Goal: Task Accomplishment & Management: Complete application form

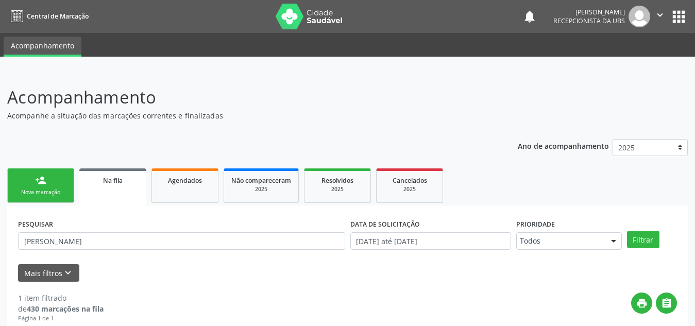
click at [43, 179] on div "person_add" at bounding box center [40, 180] width 11 height 11
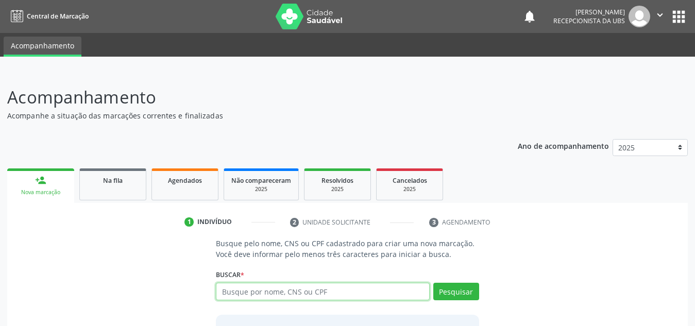
click at [258, 291] on input "text" at bounding box center [323, 292] width 214 height 18
paste input "701005843509691"
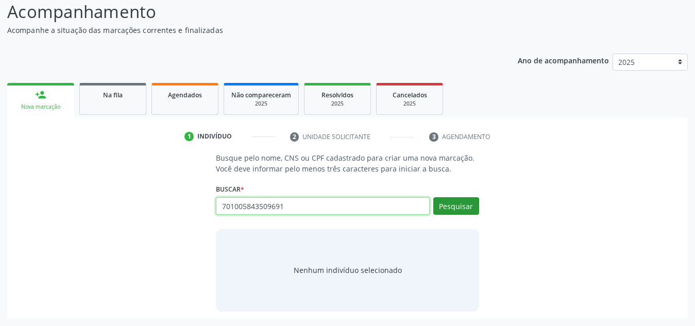
type input "701005843509691"
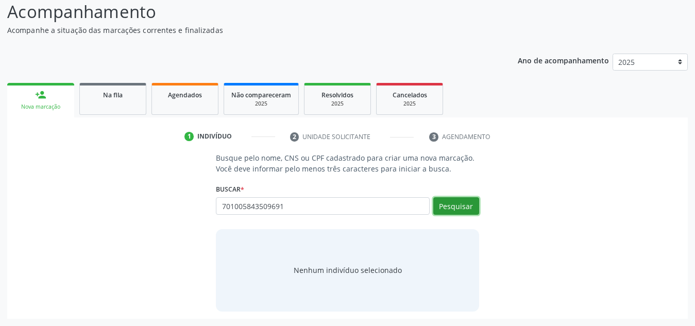
click at [461, 203] on button "Pesquisar" at bounding box center [456, 206] width 46 height 18
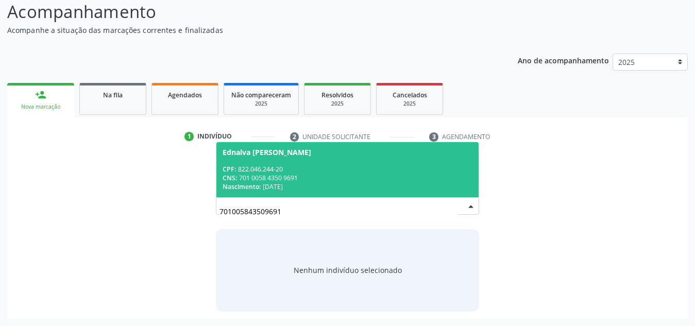
click at [401, 167] on div "CPF: 822.046.244-20" at bounding box center [348, 169] width 250 height 9
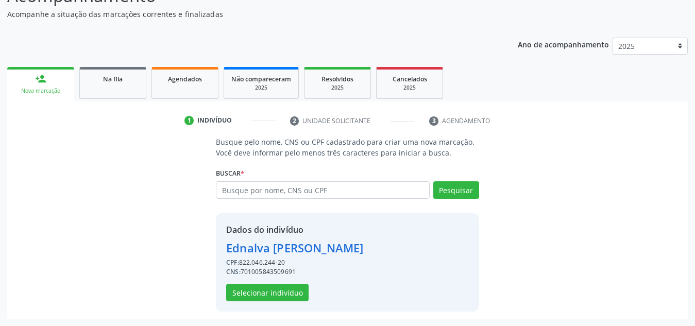
scroll to position [99, 0]
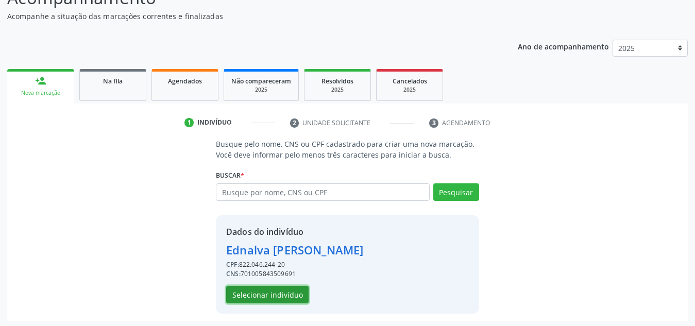
click at [253, 298] on button "Selecionar indivíduo" at bounding box center [267, 295] width 82 height 18
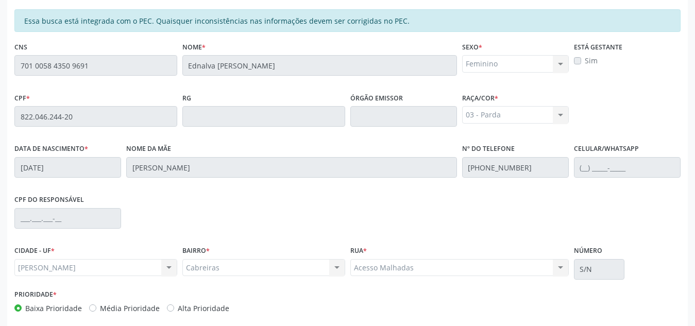
scroll to position [277, 0]
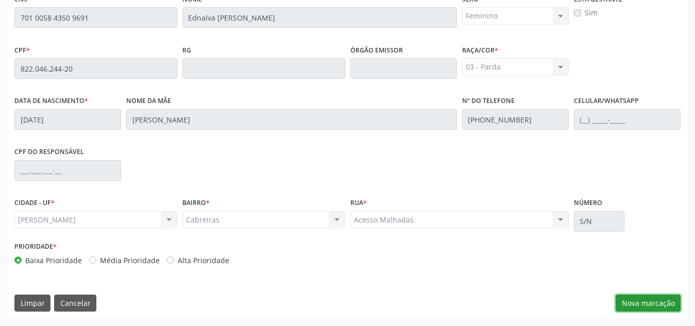
click at [639, 295] on button "Nova marcação" at bounding box center [648, 304] width 65 height 18
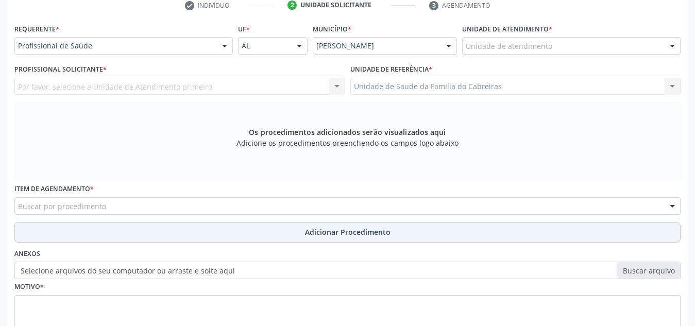
scroll to position [216, 0]
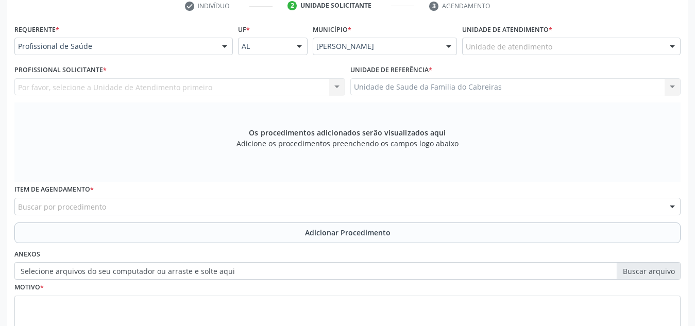
click at [540, 54] on div "Unidade de atendimento" at bounding box center [571, 47] width 219 height 18
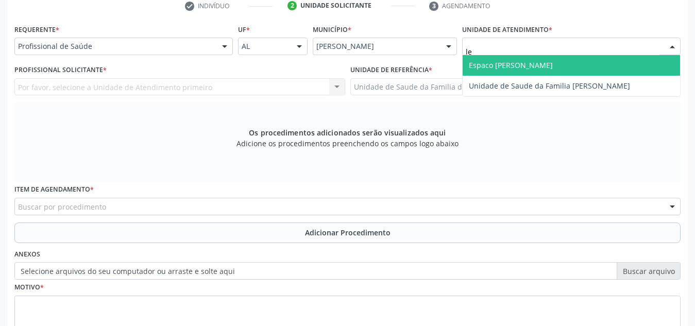
type input "let"
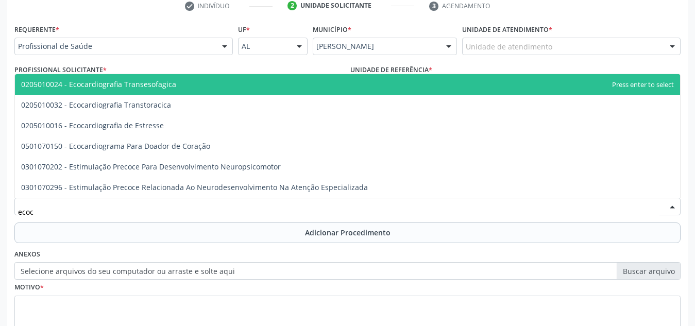
type input "ecoca"
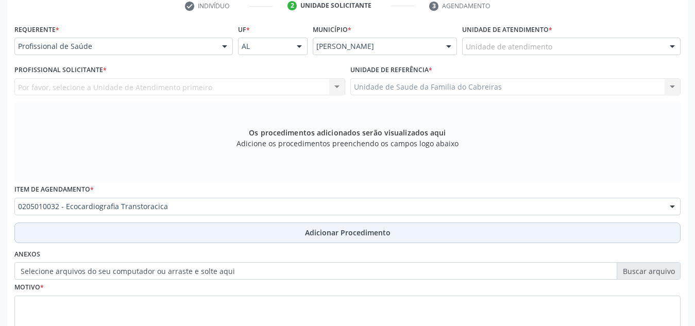
click at [454, 229] on button "Adicionar Procedimento" at bounding box center [347, 233] width 666 height 21
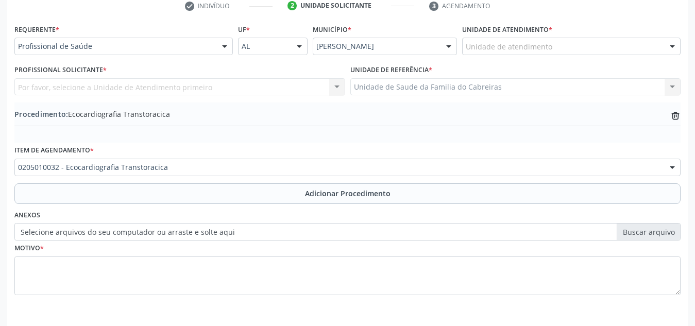
click at [303, 87] on div "Por favor, selecione a Unidade de Atendimento primeiro Nenhum resultado encontr…" at bounding box center [179, 87] width 331 height 18
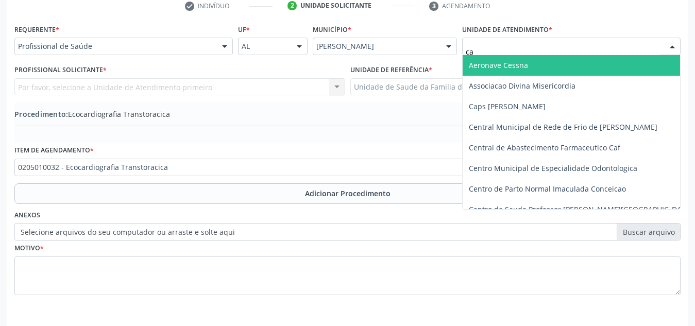
type input "cab"
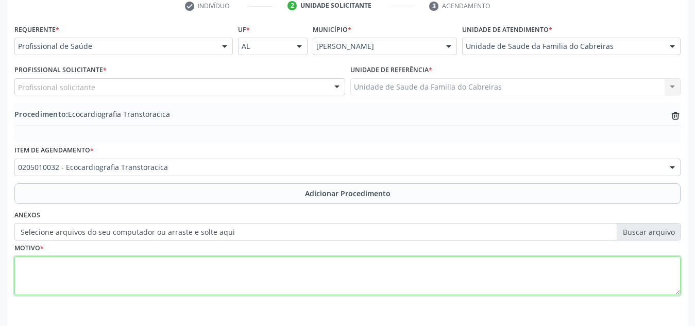
click at [254, 271] on textarea at bounding box center [347, 276] width 666 height 39
click at [264, 260] on textarea at bounding box center [347, 276] width 666 height 39
click at [436, 281] on textarea at bounding box center [347, 276] width 666 height 39
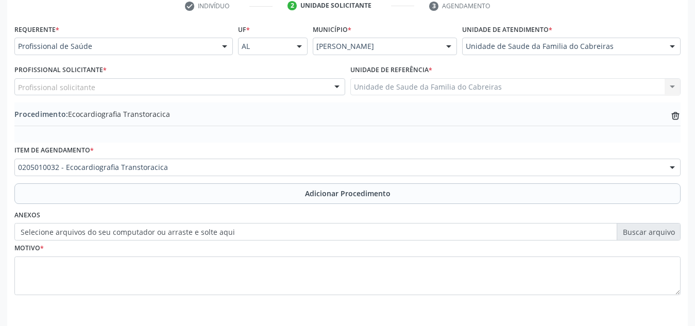
scroll to position [254, 0]
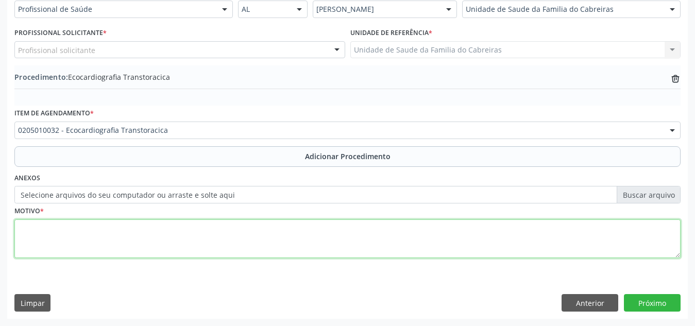
click at [390, 231] on textarea at bounding box center [347, 239] width 666 height 39
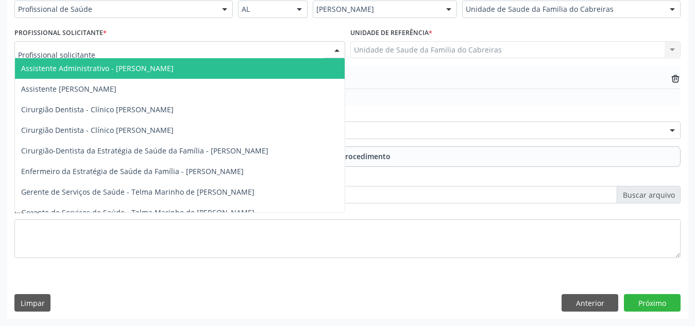
click at [319, 47] on div at bounding box center [179, 50] width 331 height 18
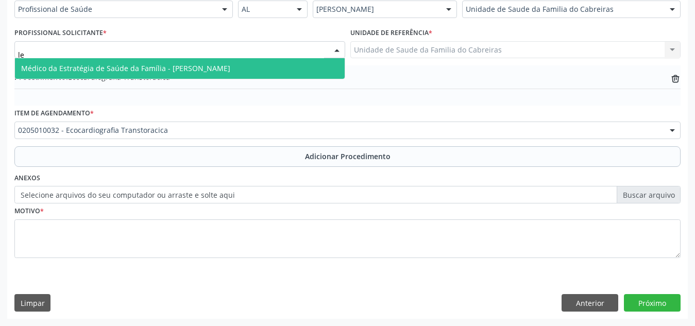
type input "let"
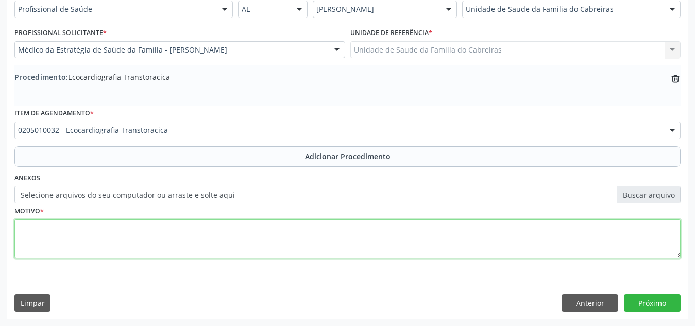
click at [221, 233] on textarea at bounding box center [347, 239] width 666 height 39
click at [221, 233] on textarea "Dispneia aos pequenos esforços." at bounding box center [347, 239] width 666 height 39
type textarea "Dispneia aos pequenos esforços."
click at [422, 239] on textarea "Dispneia aos pequenos esforços." at bounding box center [347, 239] width 666 height 39
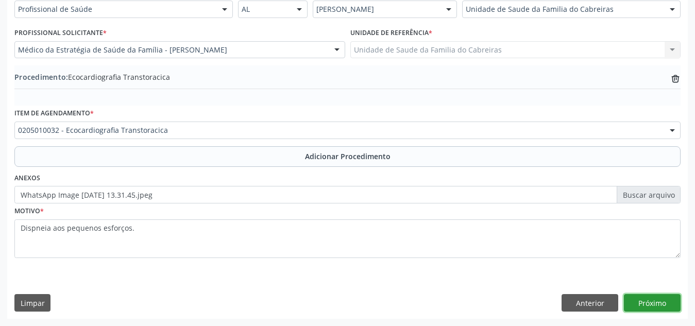
click at [646, 301] on button "Próximo" at bounding box center [652, 303] width 57 height 18
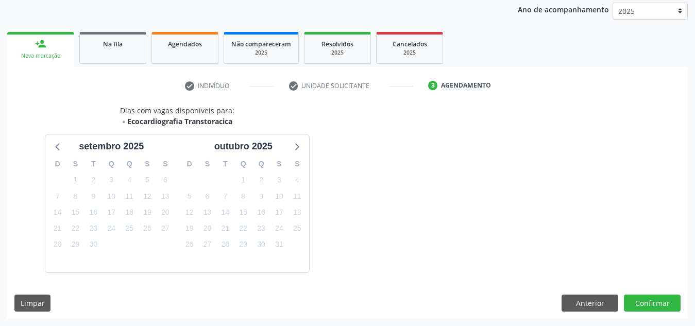
scroll to position [167, 0]
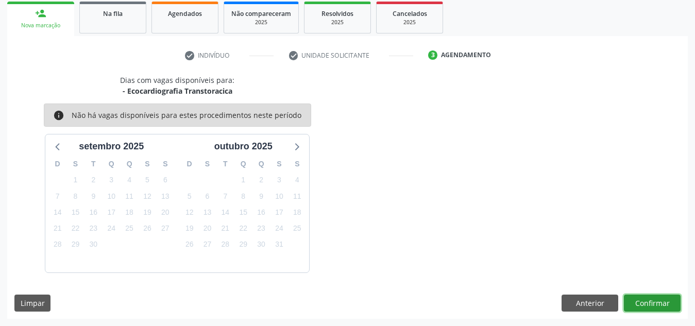
click at [646, 301] on button "Confirmar" at bounding box center [652, 304] width 57 height 18
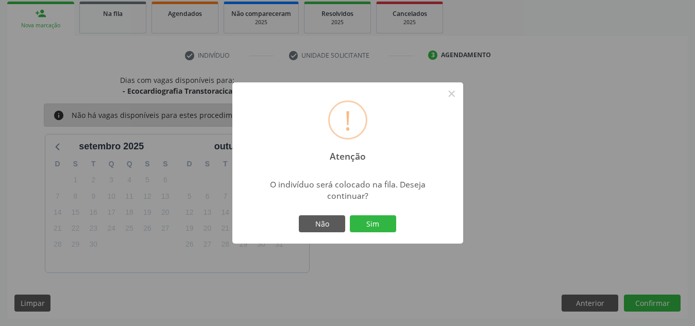
click at [350, 215] on button "Sim" at bounding box center [373, 224] width 46 height 18
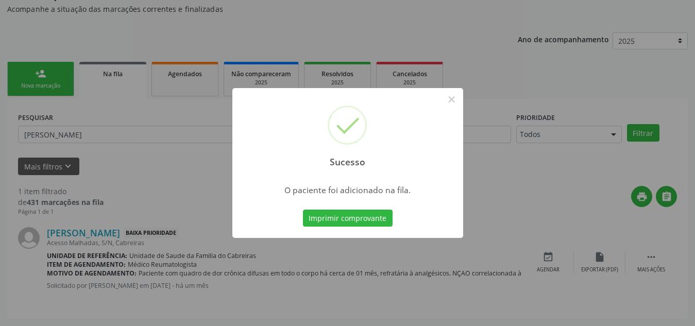
scroll to position [28, 0]
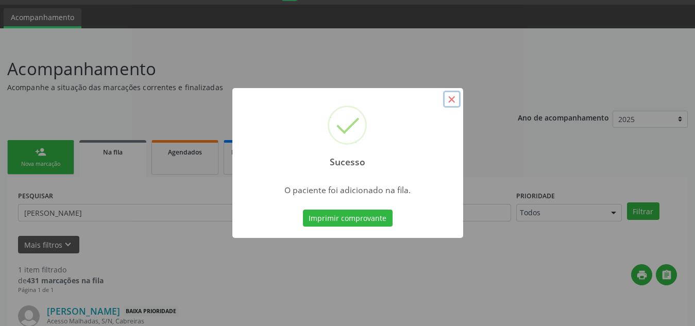
click at [448, 96] on button "×" at bounding box center [452, 100] width 18 height 18
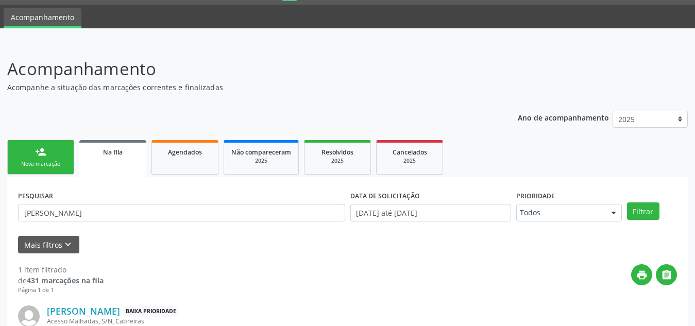
click at [53, 155] on link "person_add Nova marcação" at bounding box center [40, 157] width 67 height 35
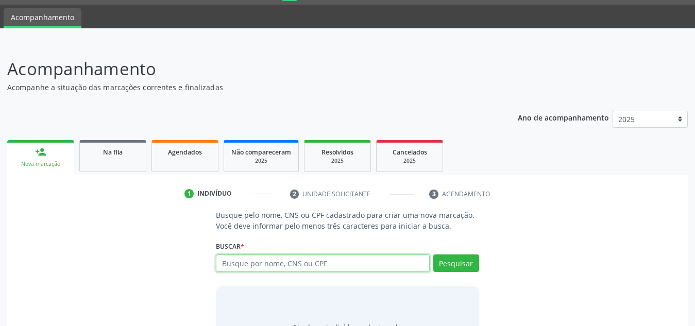
click at [248, 263] on input "text" at bounding box center [323, 264] width 214 height 18
paste input "701005843509691"
type input "701005843509691"
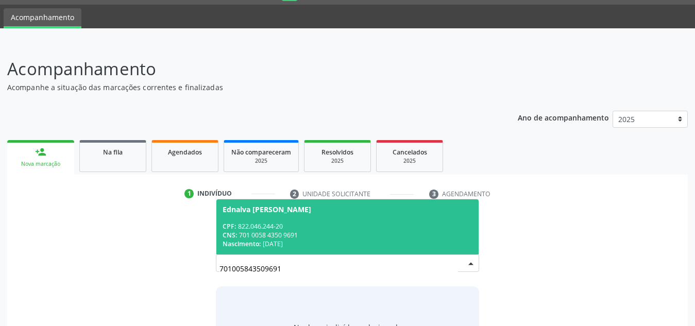
click at [301, 218] on span "Ednalva Regina de Melo CPF: 822.046.244-20 CNS: 701 0058 4350 9691 Nascimento: …" at bounding box center [347, 226] width 262 height 55
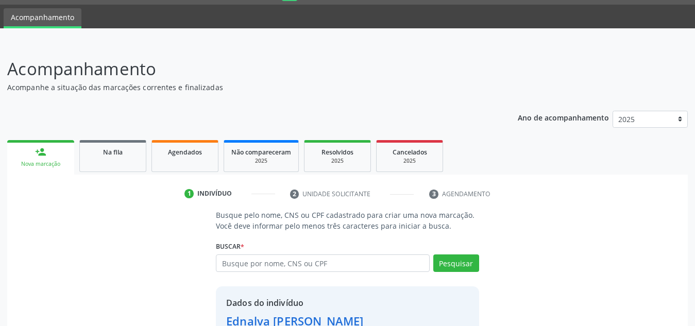
scroll to position [102, 0]
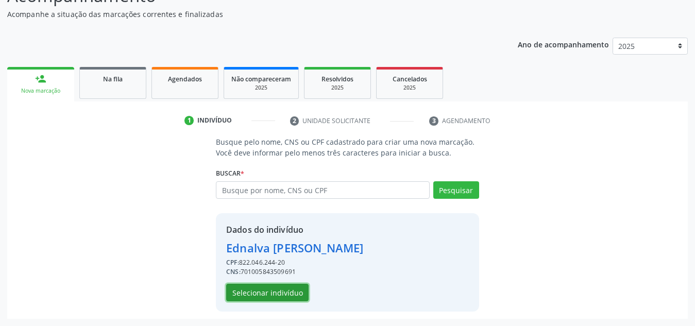
click at [282, 292] on button "Selecionar indivíduo" at bounding box center [267, 293] width 82 height 18
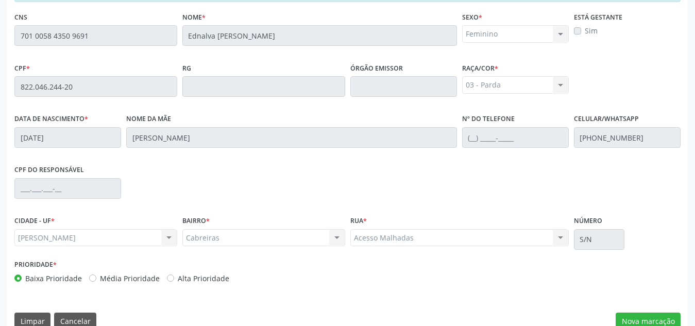
scroll to position [277, 0]
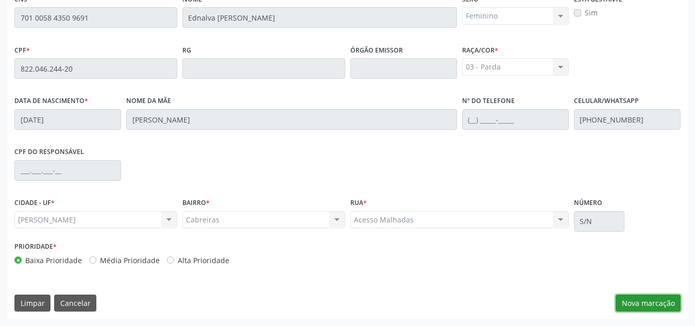
click at [639, 304] on button "Nova marcação" at bounding box center [648, 304] width 65 height 18
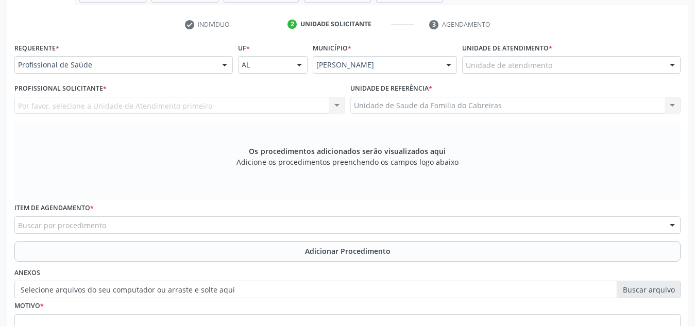
scroll to position [197, 0]
click at [561, 66] on div at bounding box center [571, 66] width 219 height 18
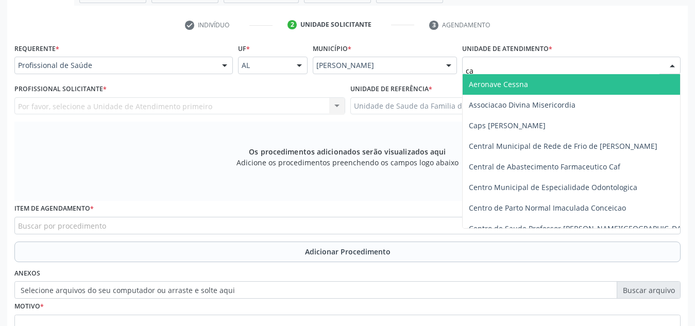
type input "cab"
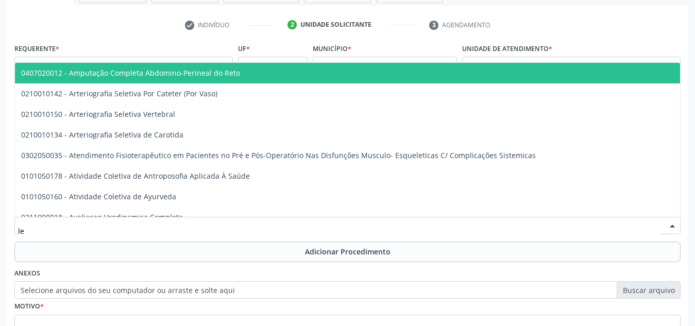
type input "l"
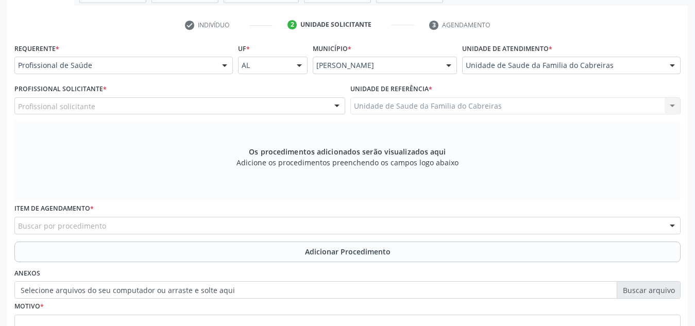
click at [581, 26] on ul "check Indivíduo 2 Unidade solicitante 3 Agendamento" at bounding box center [347, 24] width 681 height 17
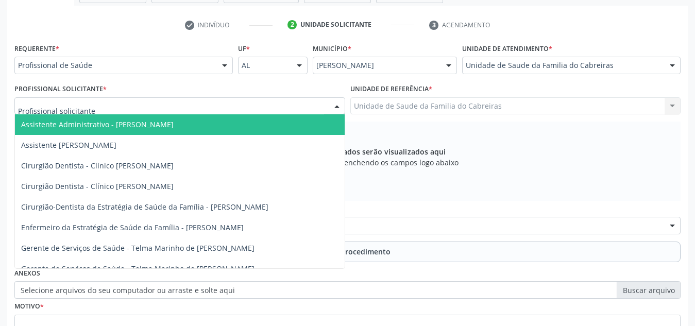
click at [284, 111] on div at bounding box center [179, 106] width 331 height 18
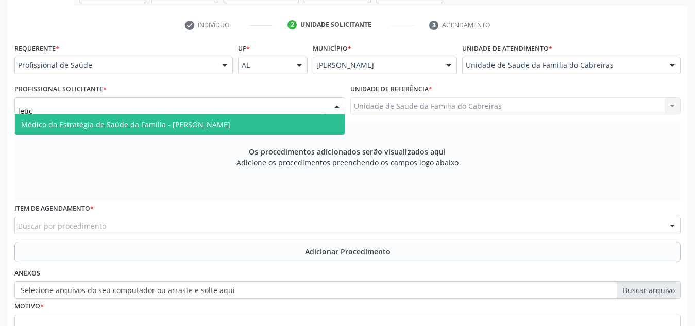
type input "letici"
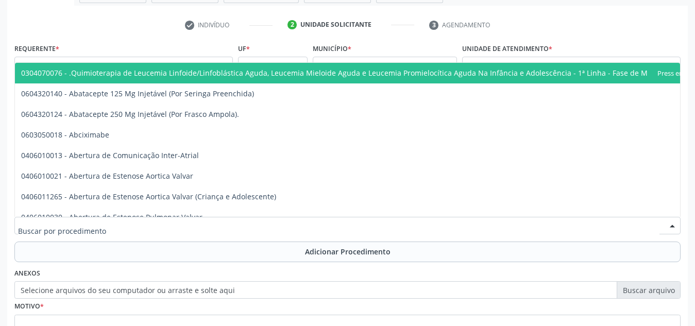
click at [258, 225] on div at bounding box center [347, 226] width 666 height 18
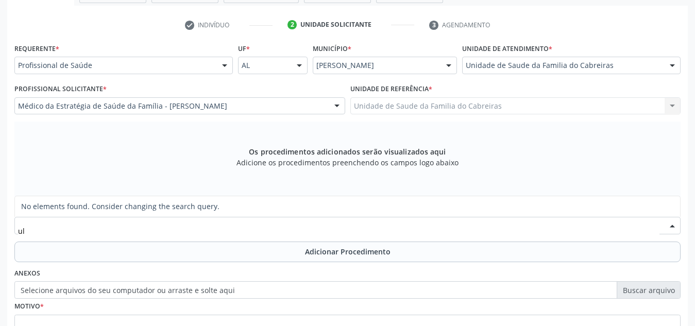
type input "u"
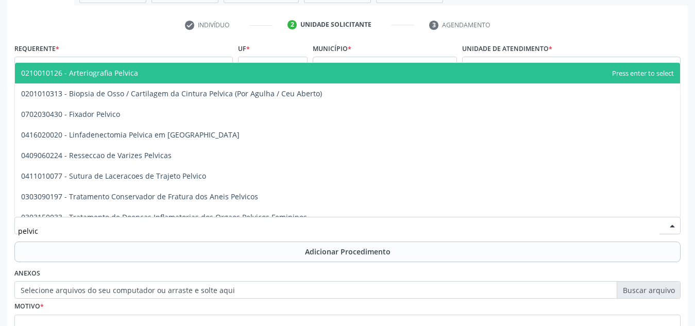
type input "pelvica"
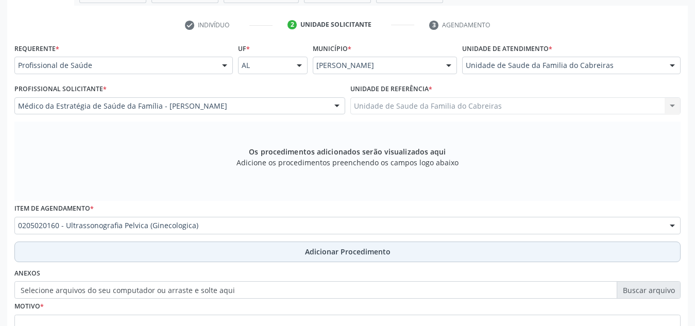
click at [258, 247] on button "Adicionar Procedimento" at bounding box center [347, 252] width 666 height 21
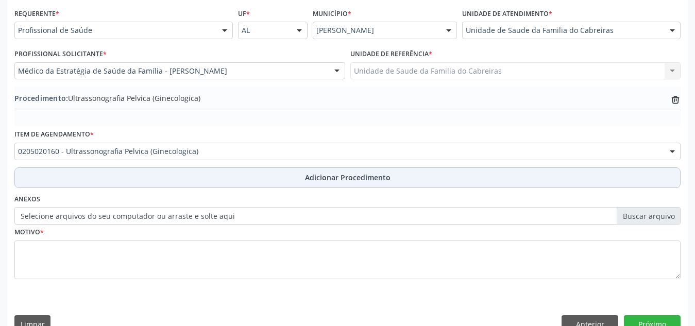
scroll to position [254, 0]
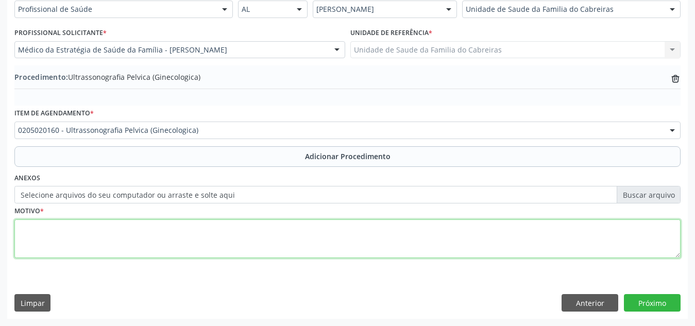
click at [269, 240] on textarea at bounding box center [347, 239] width 666 height 39
type textarea "sangramento uterino anomal."
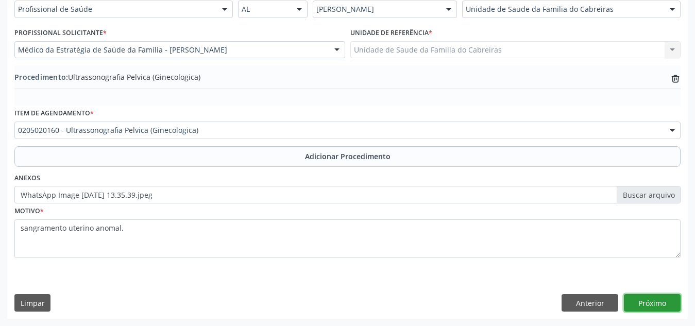
click at [642, 300] on button "Próximo" at bounding box center [652, 303] width 57 height 18
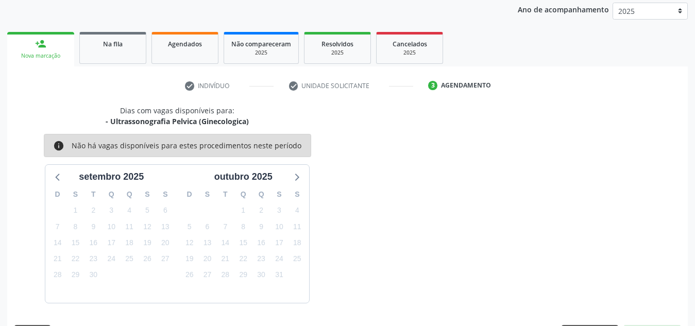
scroll to position [167, 0]
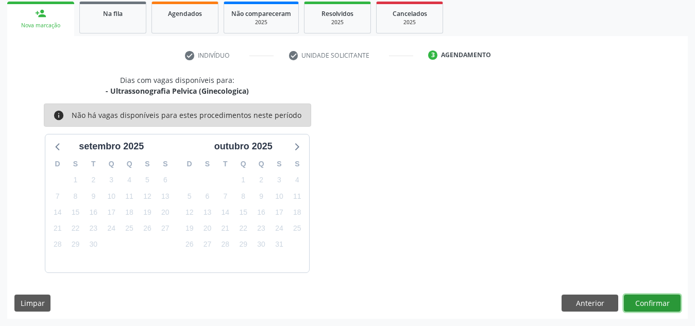
click at [642, 300] on button "Confirmar" at bounding box center [652, 304] width 57 height 18
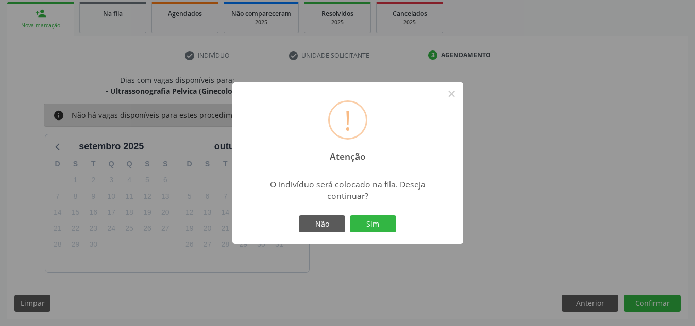
click at [350, 215] on button "Sim" at bounding box center [373, 224] width 46 height 18
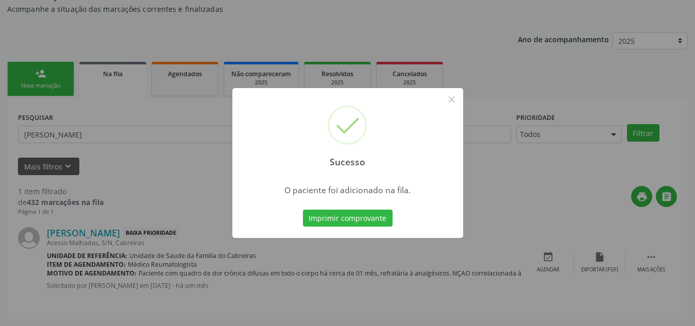
scroll to position [28, 0]
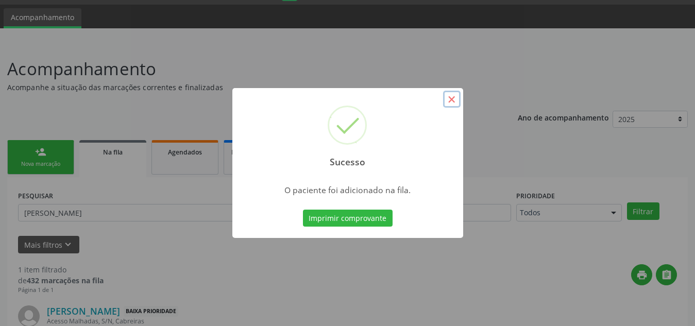
click at [447, 104] on button "×" at bounding box center [452, 100] width 18 height 18
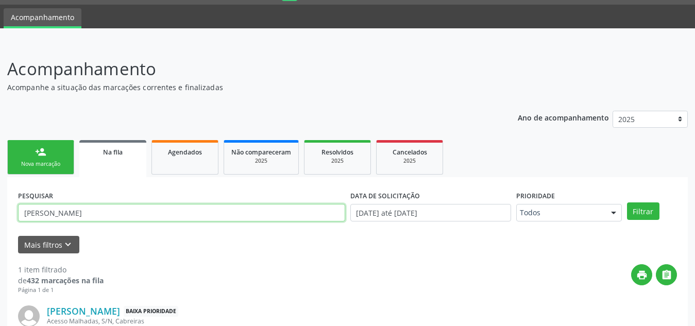
drag, startPoint x: 129, startPoint y: 217, endPoint x: 0, endPoint y: 217, distance: 128.8
click at [0, 217] on div "Acompanhamento Acompanhe a situação das marcações correntes e finalizadas Relat…" at bounding box center [347, 224] width 695 height 362
type input "janete de lima rocha"
click at [627, 203] on button "Filtrar" at bounding box center [643, 212] width 32 height 18
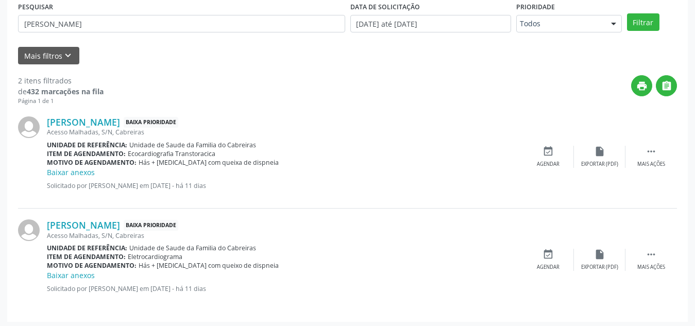
scroll to position [221, 0]
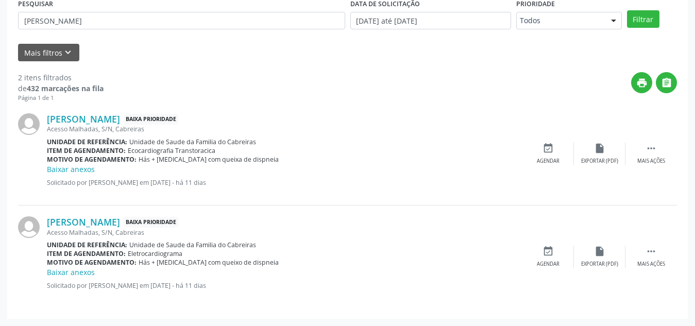
drag, startPoint x: 276, startPoint y: 289, endPoint x: 246, endPoint y: 287, distance: 29.5
click at [246, 287] on p "Solicitado por Maria Clévia Tenório da Silva Santos em 19/09/2025 - há 11 dias" at bounding box center [285, 285] width 476 height 9
click at [321, 286] on p "Solicitado por Maria Clévia Tenório da Silva Santos em 19/09/2025 - há 11 dias" at bounding box center [285, 285] width 476 height 9
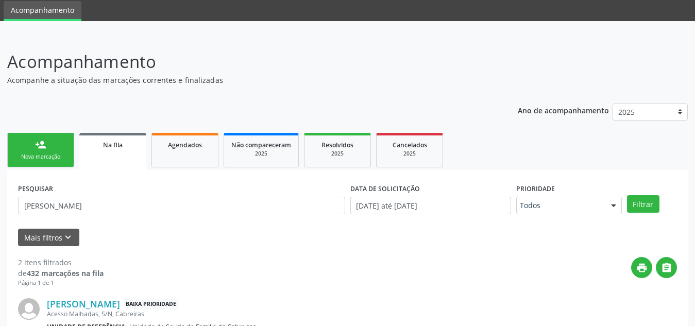
scroll to position [35, 0]
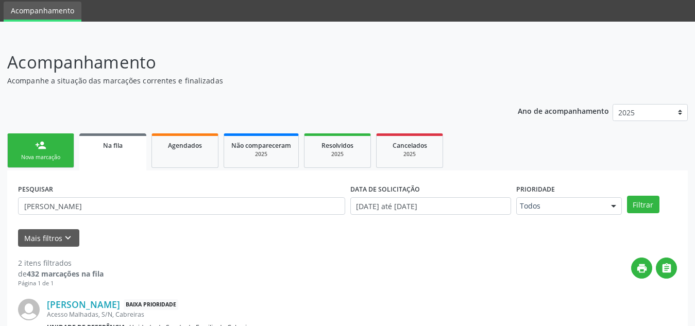
click at [60, 151] on link "person_add Nova marcação" at bounding box center [40, 150] width 67 height 35
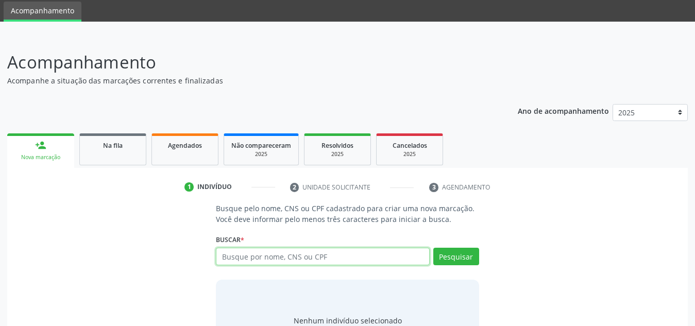
click at [239, 255] on input "text" at bounding box center [323, 257] width 214 height 18
paste input "708000312216122"
type input "708000312216122"
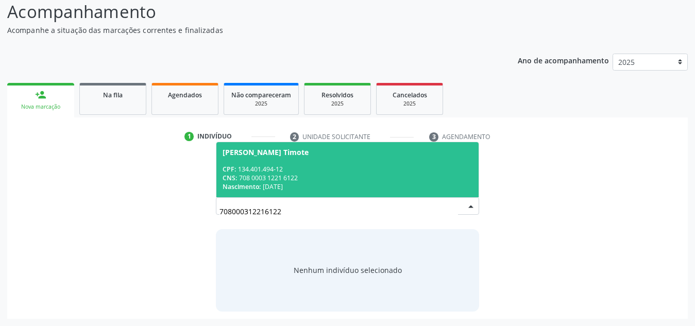
click at [259, 181] on div "CNS: 708 0003 1221 6122" at bounding box center [348, 178] width 250 height 9
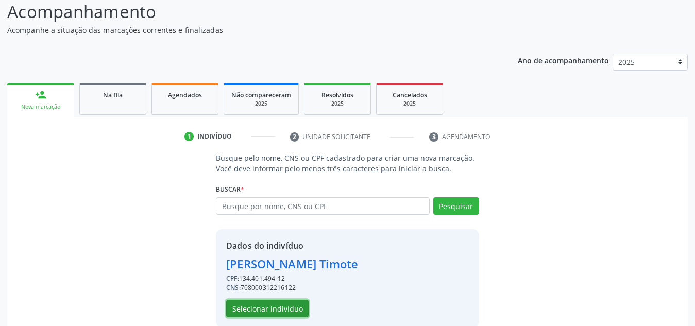
click at [270, 307] on button "Selecionar indivíduo" at bounding box center [267, 309] width 82 height 18
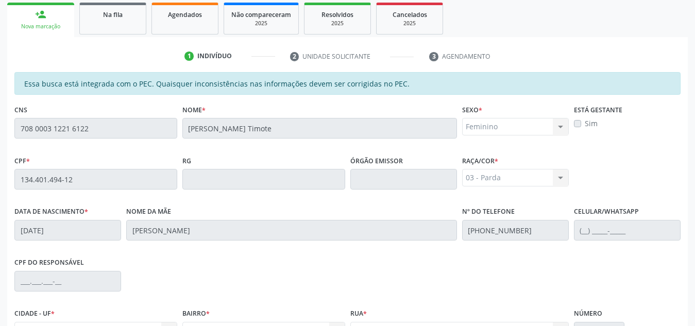
scroll to position [277, 0]
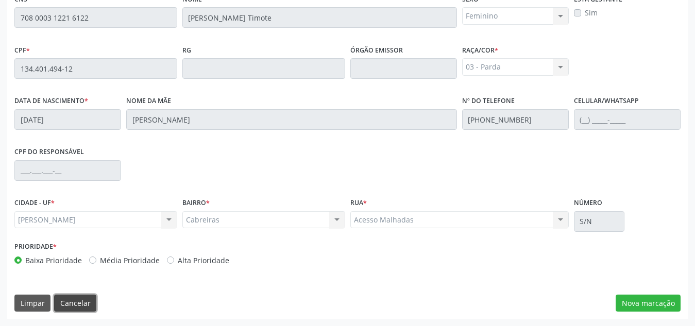
click at [64, 305] on button "Cancelar" at bounding box center [75, 304] width 42 height 18
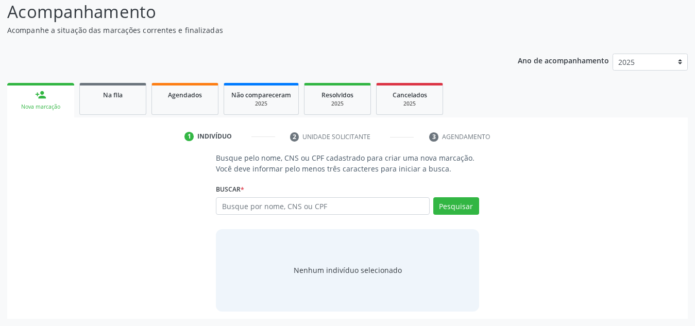
scroll to position [86, 0]
click at [272, 202] on input "text" at bounding box center [323, 206] width 214 height 18
paste input "708000312216122"
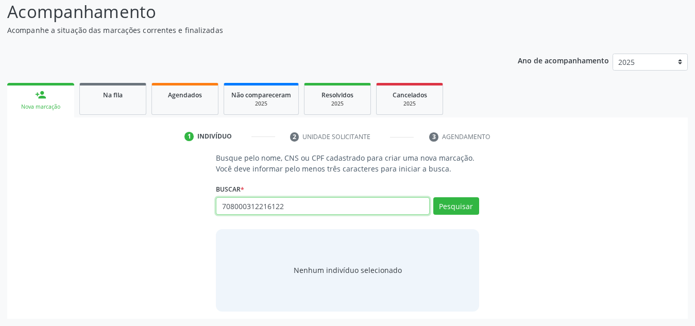
type input "708000312216122"
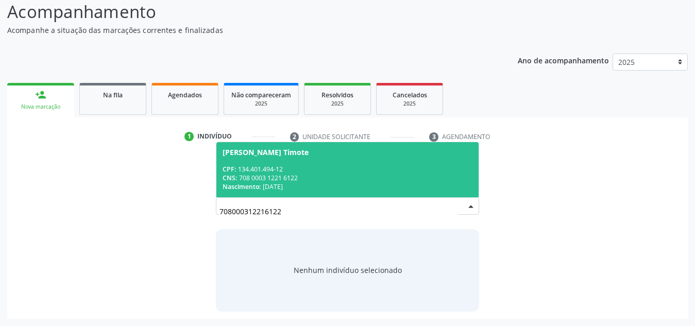
click at [295, 166] on div "CPF: 134.401.494-12" at bounding box center [348, 169] width 250 height 9
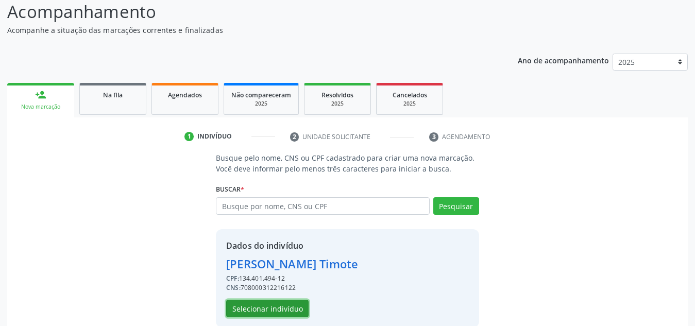
click at [268, 304] on button "Selecionar indivíduo" at bounding box center [267, 309] width 82 height 18
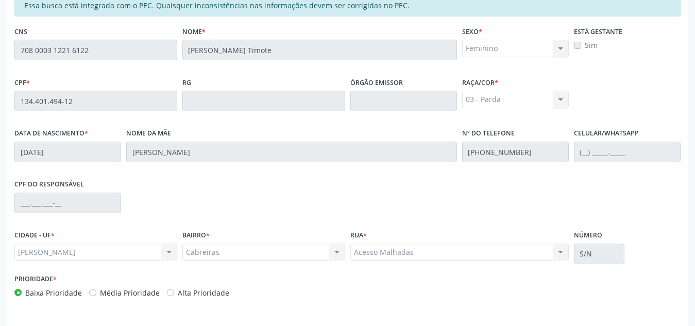
scroll to position [277, 0]
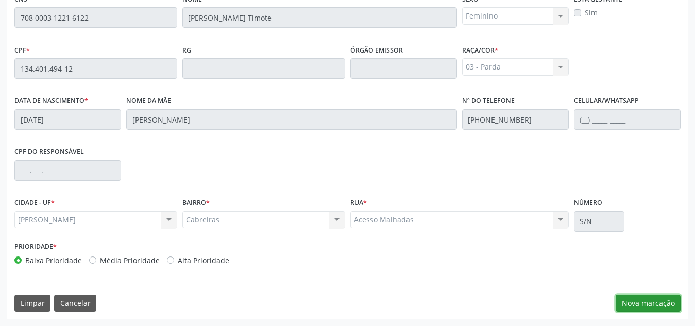
click at [635, 298] on button "Nova marcação" at bounding box center [648, 304] width 65 height 18
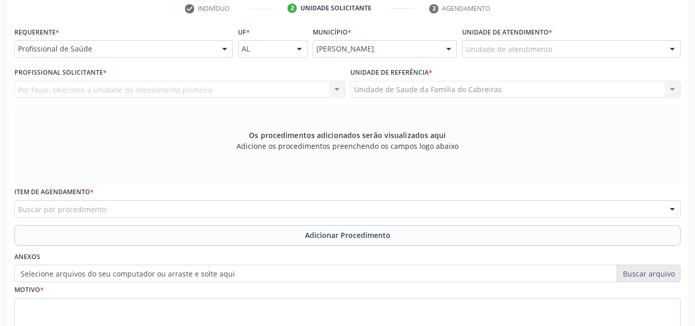
scroll to position [211, 0]
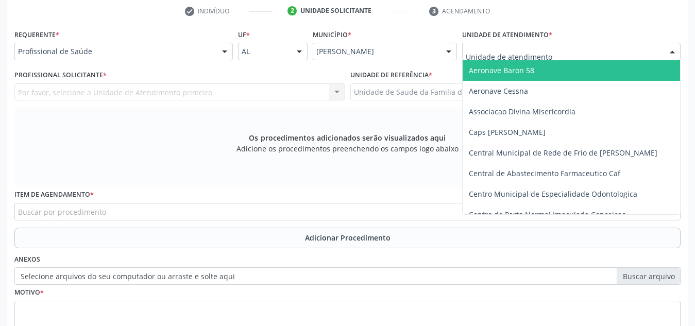
click at [558, 51] on div at bounding box center [571, 52] width 219 height 18
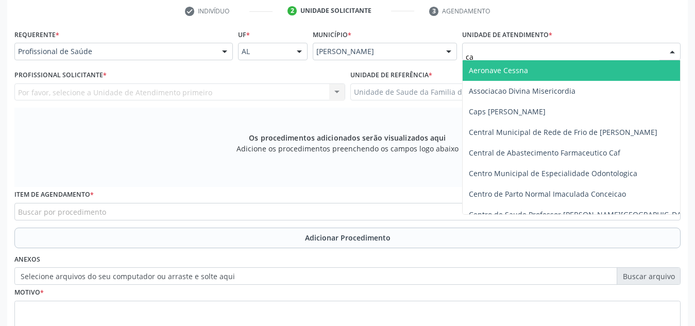
type input "cab"
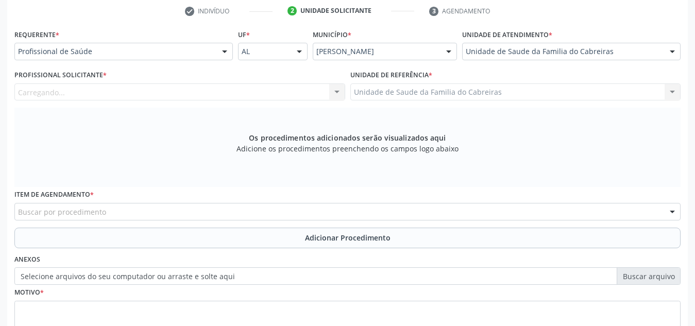
click at [300, 97] on div "Carregando... Nenhum resultado encontrado para: " " Não há nenhuma opção para s…" at bounding box center [179, 92] width 331 height 18
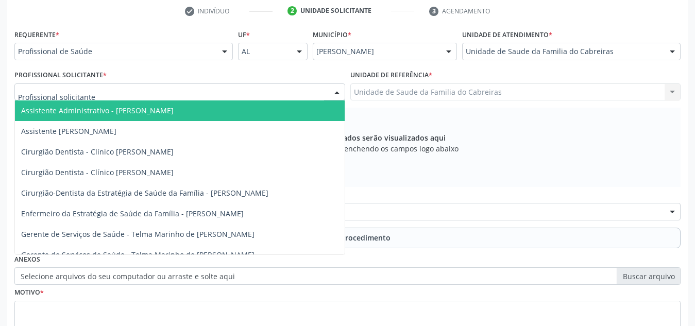
click at [300, 97] on div at bounding box center [179, 92] width 331 height 18
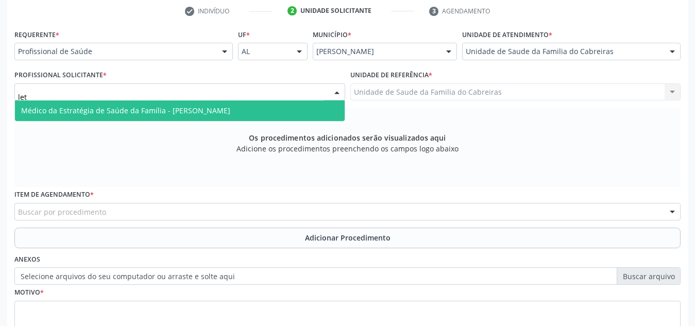
type input "leti"
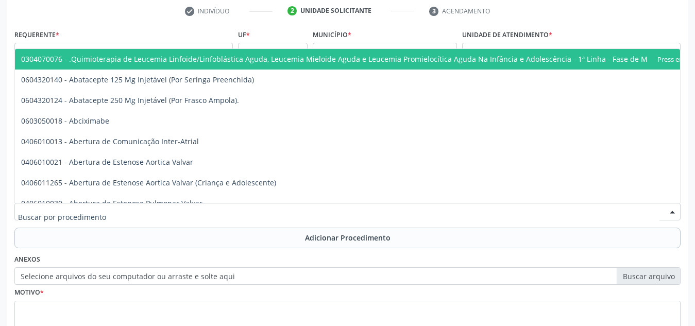
click at [274, 205] on div at bounding box center [347, 212] width 666 height 18
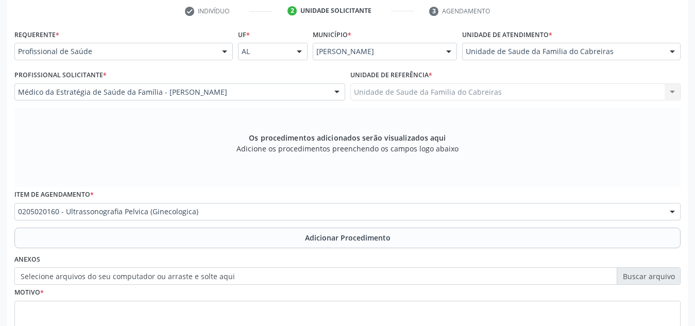
click at [261, 249] on div "Requerente * Profissional de Saúde Profissional de Saúde Paciente Nenhum result…" at bounding box center [347, 190] width 666 height 327
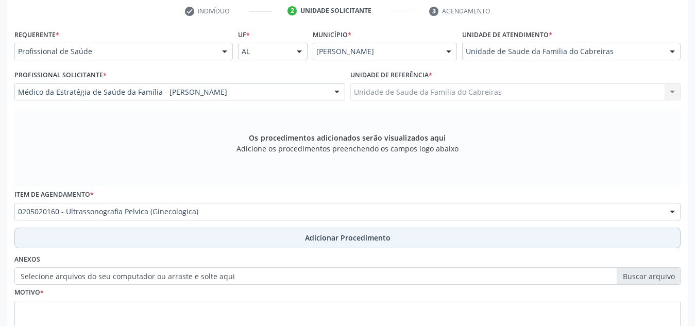
click at [269, 243] on button "Adicionar Procedimento" at bounding box center [347, 238] width 666 height 21
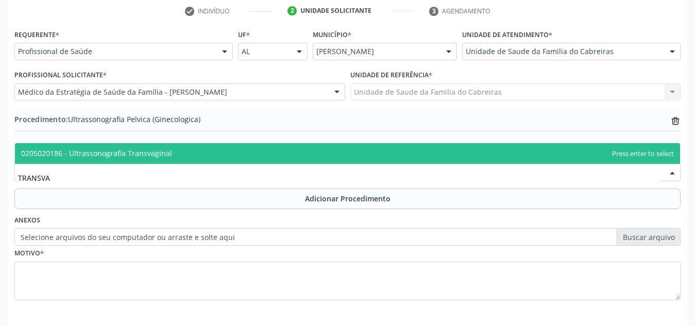
type input "TRANSVAG"
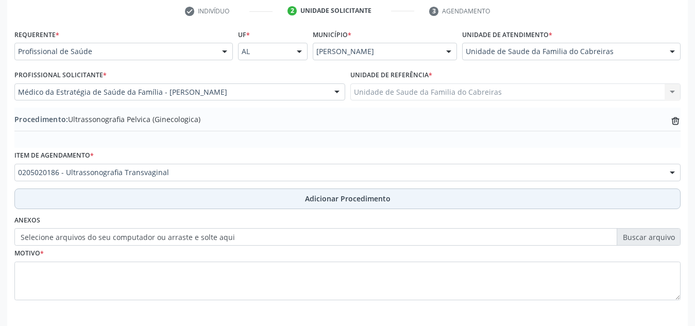
click at [288, 195] on button "Adicionar Procedimento" at bounding box center [347, 199] width 666 height 21
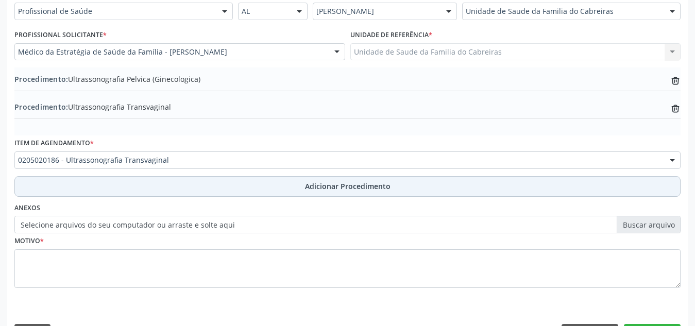
scroll to position [281, 0]
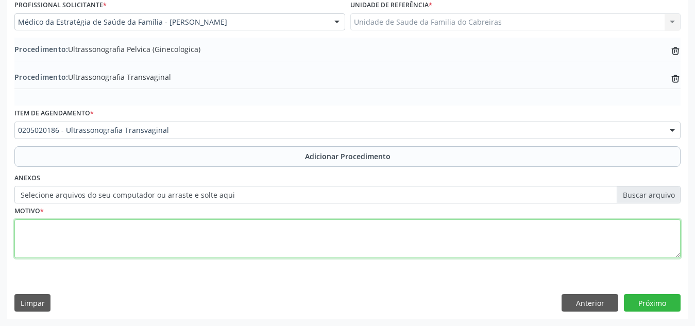
click at [277, 238] on textarea at bounding box center [347, 239] width 666 height 39
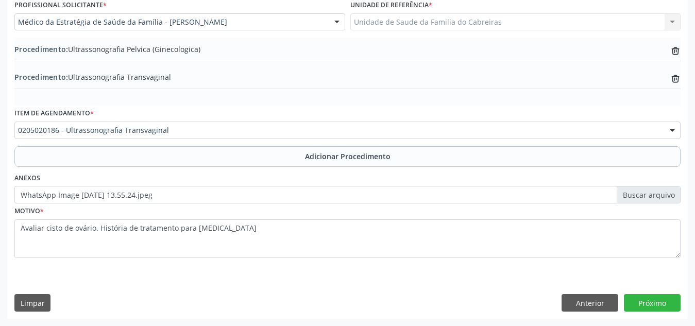
click at [400, 280] on div "Requerente * Profissional de Saúde Profissional de Saúde Paciente Nenhum result…" at bounding box center [347, 138] width 681 height 362
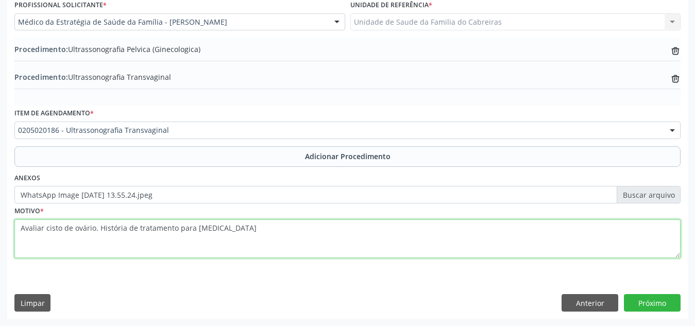
click at [467, 223] on textarea "Avaliar cisto de ovário. História de tratamento para teratoma" at bounding box center [347, 239] width 666 height 39
type textarea "Avaliar cisto de ovário. História de tratamento para teratoma imaturo há 7 anos"
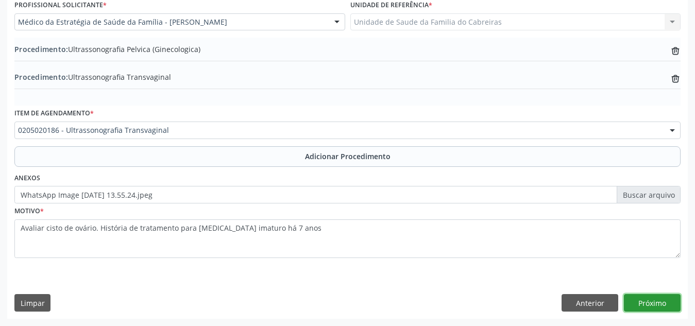
click at [661, 298] on button "Próximo" at bounding box center [652, 303] width 57 height 18
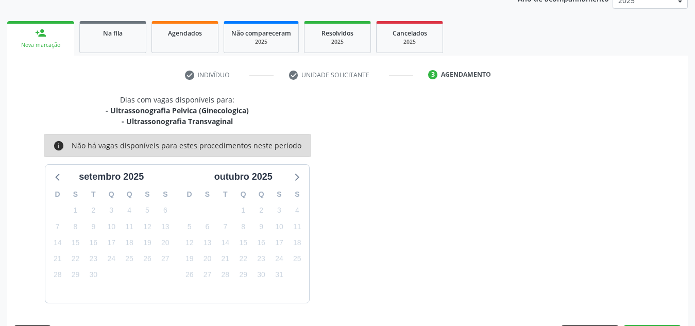
scroll to position [178, 0]
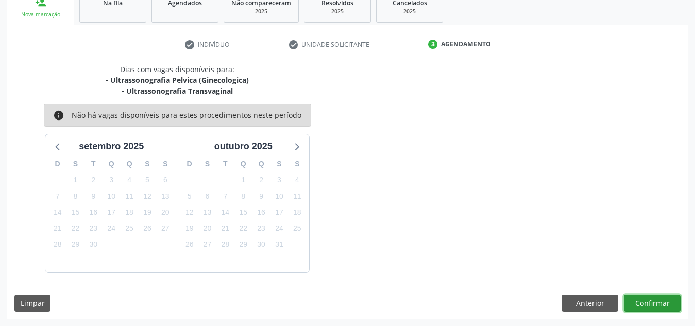
click at [661, 298] on button "Confirmar" at bounding box center [652, 304] width 57 height 18
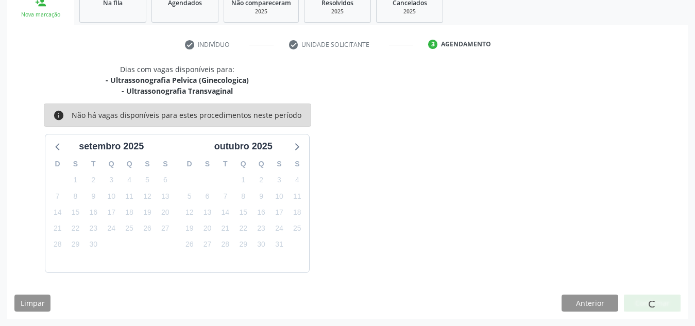
scroll to position [28, 0]
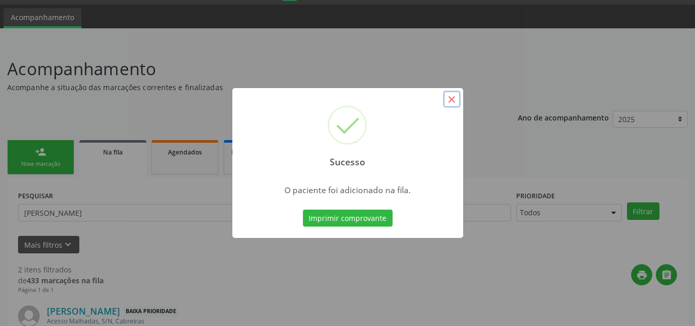
click at [450, 97] on button "×" at bounding box center [452, 100] width 18 height 18
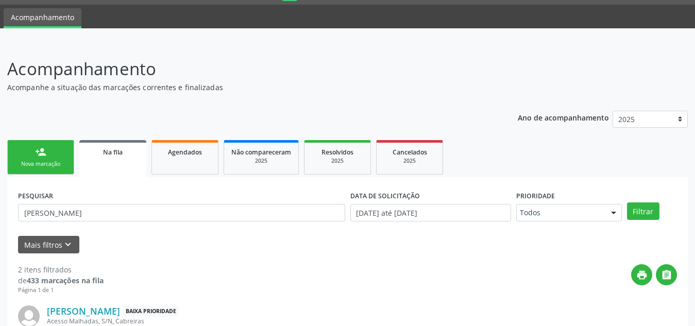
click at [42, 158] on link "person_add Nova marcação" at bounding box center [40, 157] width 67 height 35
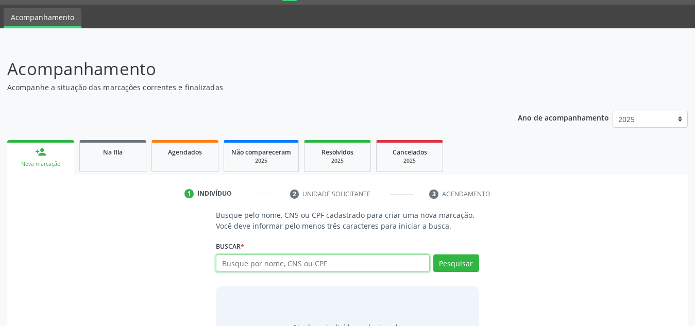
click at [275, 270] on input "text" at bounding box center [323, 264] width 214 height 18
type input "700504307028155"
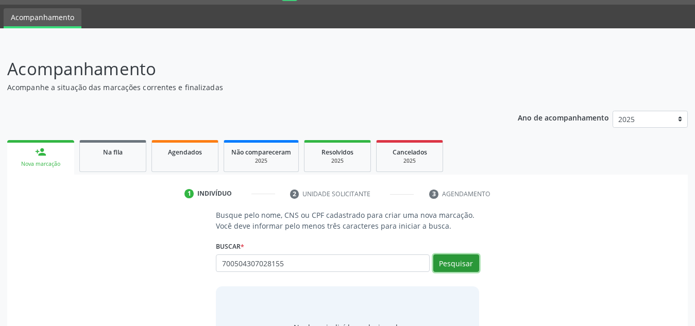
click at [464, 265] on button "Pesquisar" at bounding box center [456, 264] width 46 height 18
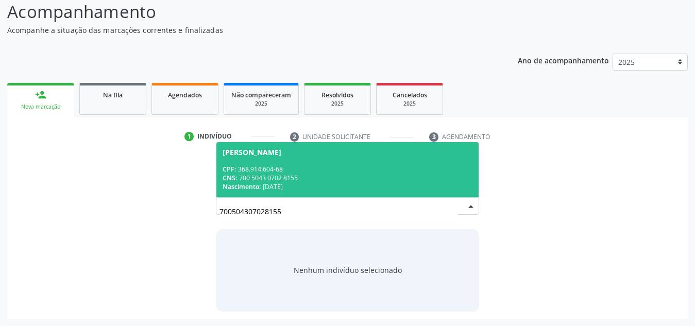
click at [404, 183] on div "Nascimento: 13/11/1952" at bounding box center [348, 186] width 250 height 9
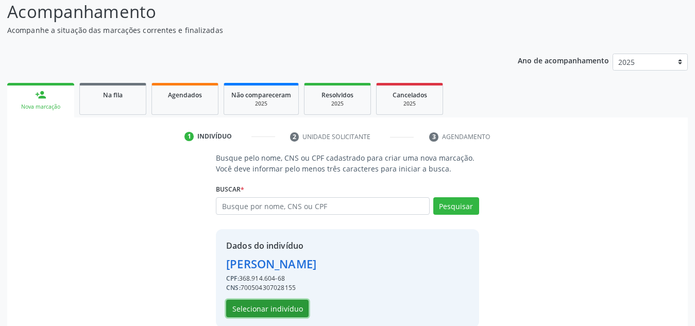
click at [292, 301] on button "Selecionar indivíduo" at bounding box center [267, 309] width 82 height 18
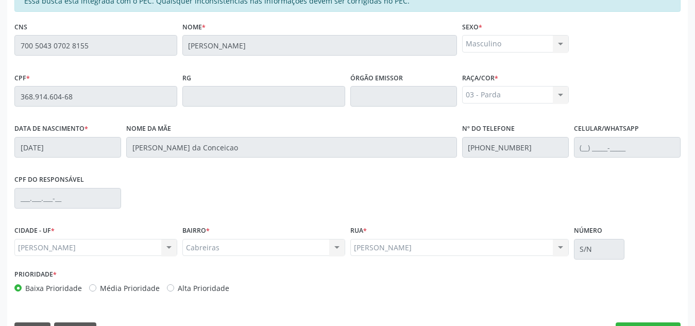
scroll to position [277, 0]
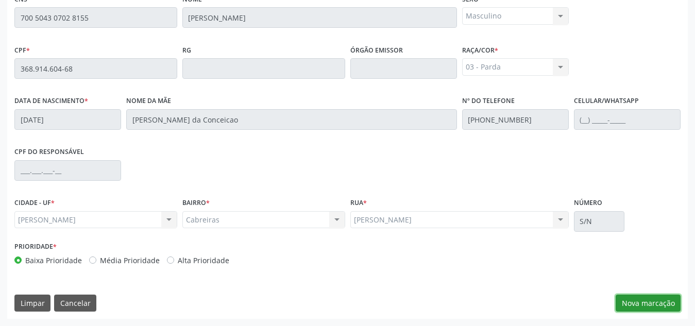
click at [655, 299] on button "Nova marcação" at bounding box center [648, 304] width 65 height 18
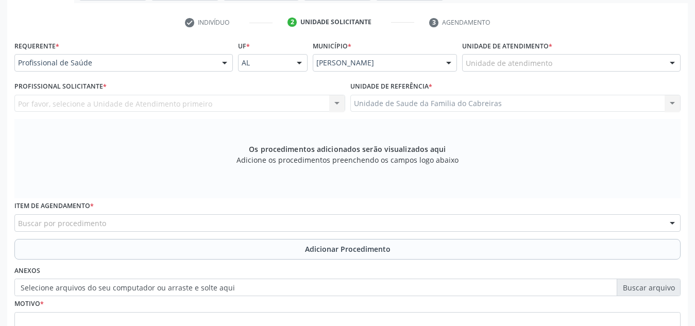
scroll to position [198, 0]
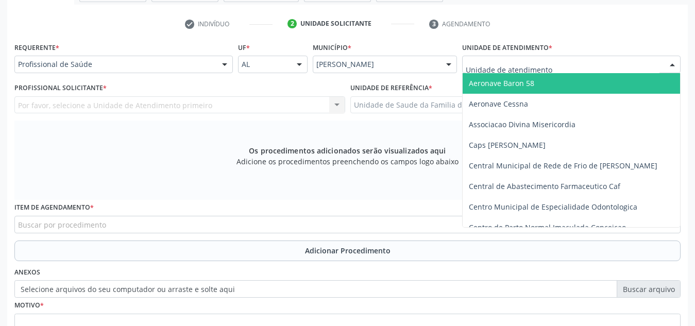
click at [574, 64] on div at bounding box center [571, 65] width 219 height 18
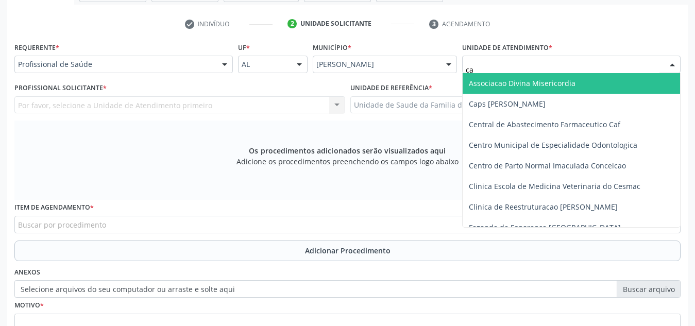
type input "cab"
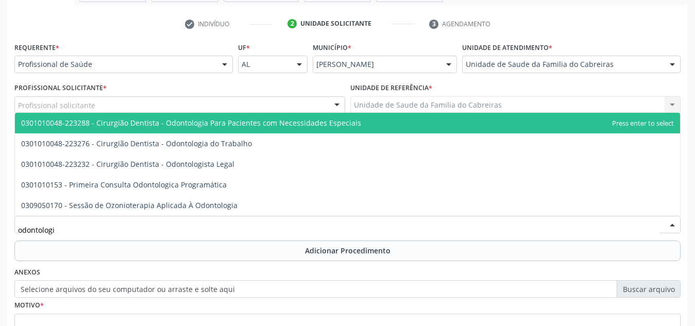
type input "odontologia"
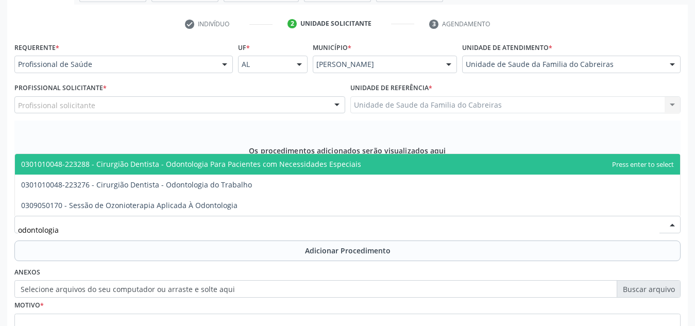
click at [600, 110] on div "Requerente * Profissional de Saúde Profissional de Saúde Paciente Nenhum result…" at bounding box center [347, 203] width 666 height 327
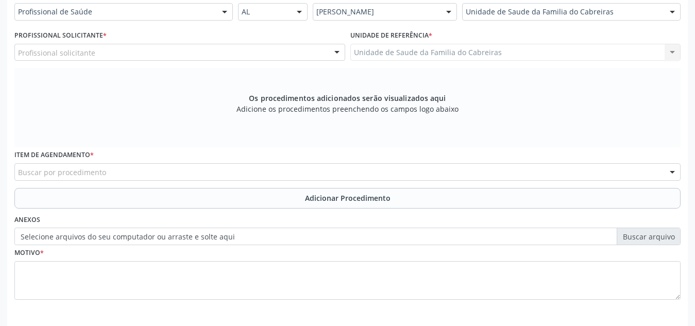
scroll to position [293, 0]
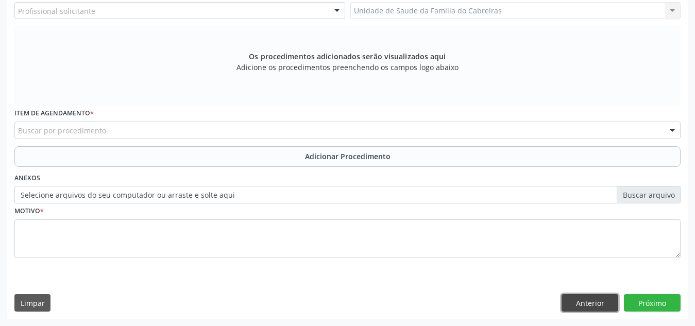
click at [596, 298] on button "Anterior" at bounding box center [590, 303] width 57 height 18
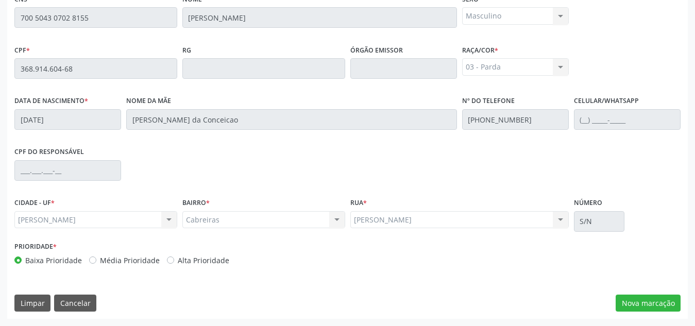
click at [651, 163] on div "CPF do responsável" at bounding box center [348, 169] width 672 height 51
click at [72, 305] on button "Cancelar" at bounding box center [75, 304] width 42 height 18
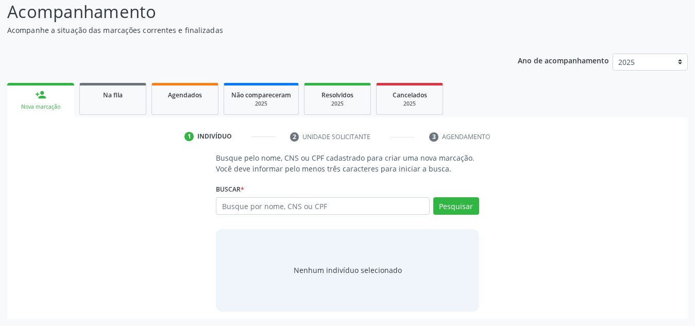
scroll to position [86, 0]
click at [277, 203] on input "text" at bounding box center [323, 206] width 214 height 18
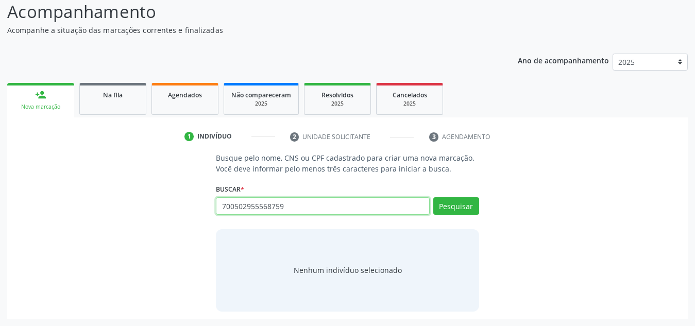
type input "700502955568759"
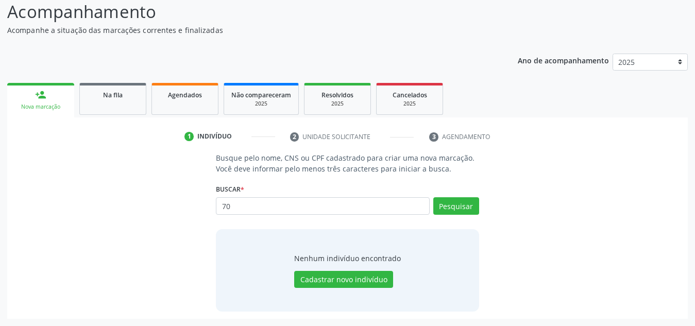
type input "7"
type input "01338258419"
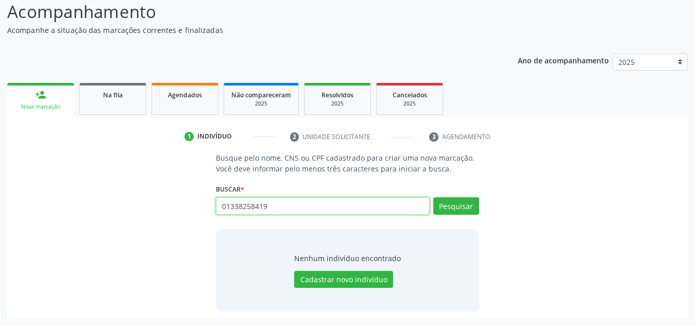
click at [242, 209] on input "01338258419" at bounding box center [323, 206] width 214 height 18
paste input "70050295556875"
type input "700502955568759"
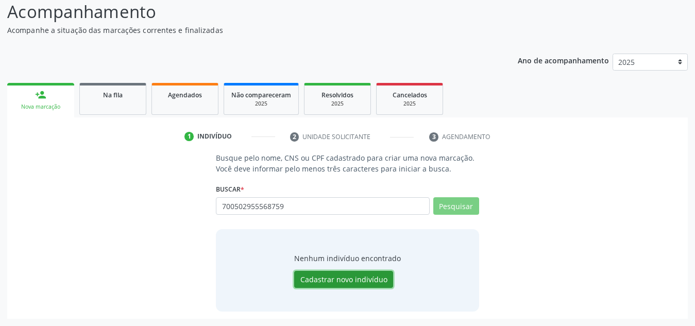
click at [379, 286] on button "Cadastrar novo indivíduo" at bounding box center [343, 280] width 99 height 18
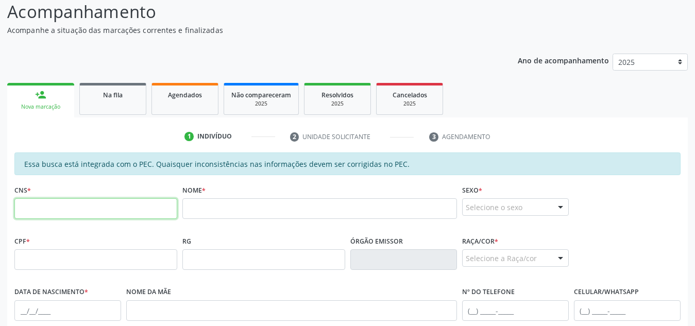
click at [147, 213] on input "text" at bounding box center [95, 208] width 163 height 21
paste input "700 5029 5556 8759"
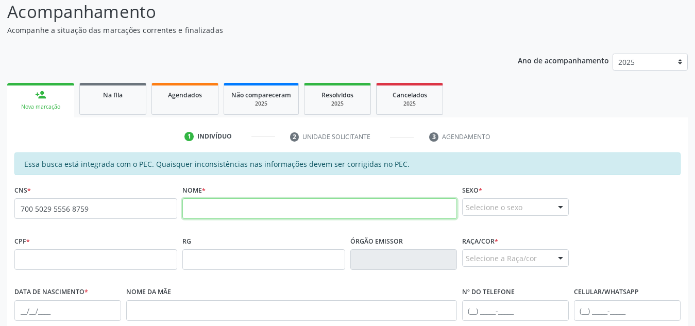
click at [250, 211] on input "text" at bounding box center [319, 208] width 275 height 21
type input "700 5029 5556 8759"
type input "HORMINDA CAVALCANTE DE LIMA NETA"
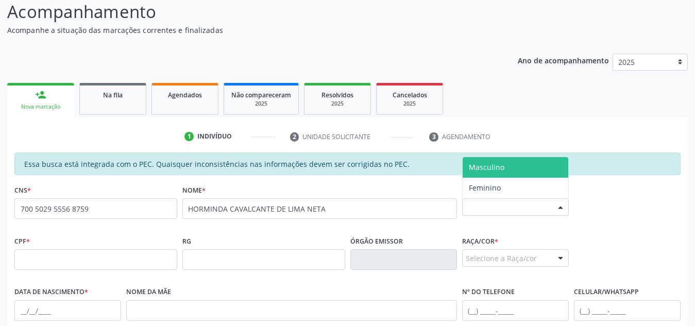
click at [545, 213] on div "Selecione o sexo" at bounding box center [515, 207] width 107 height 18
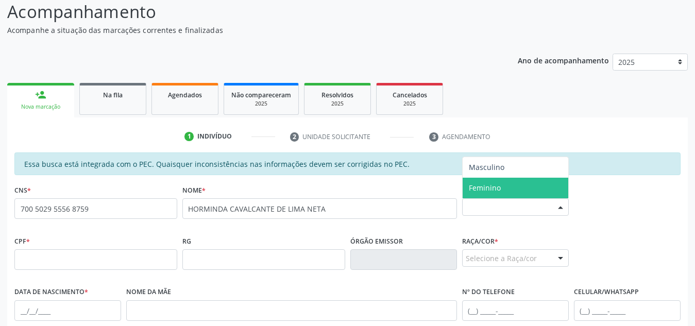
click at [543, 197] on span "Feminino" at bounding box center [516, 188] width 106 height 21
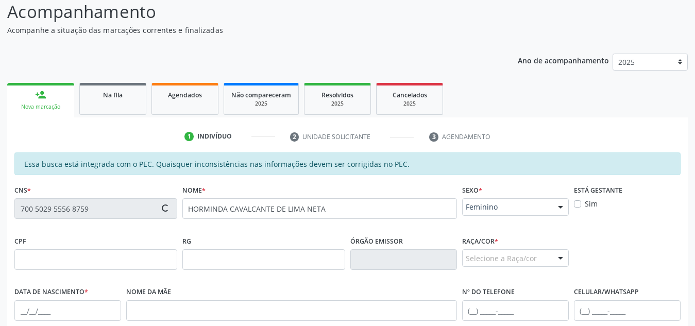
click at [544, 207] on span "Feminino" at bounding box center [507, 207] width 82 height 10
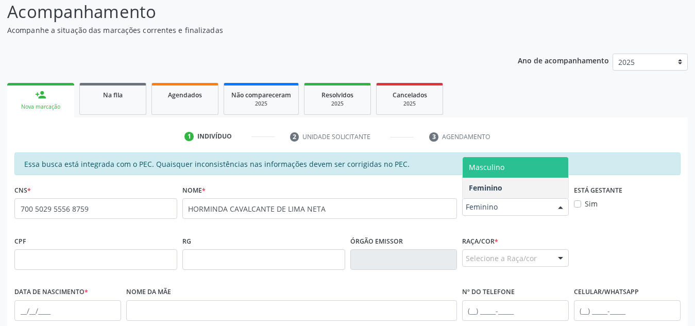
click at [517, 171] on span "Masculino" at bounding box center [516, 167] width 106 height 21
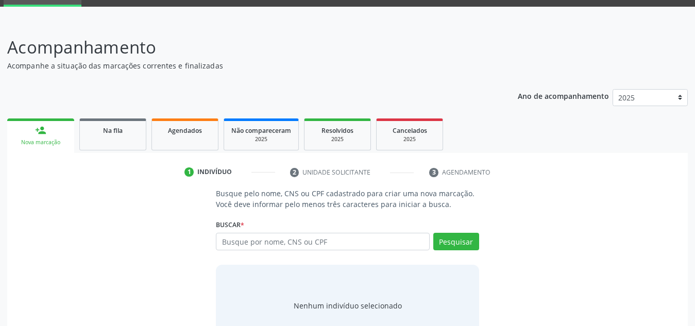
scroll to position [86, 0]
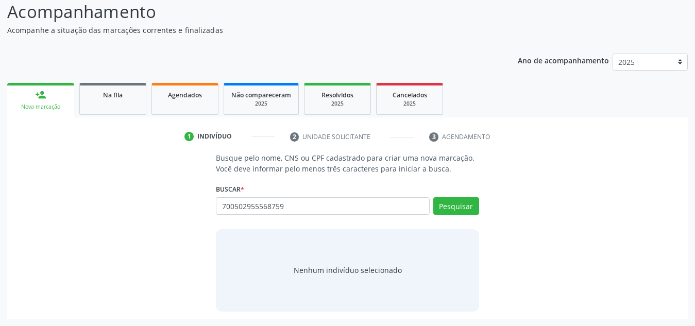
type input "700502955568759"
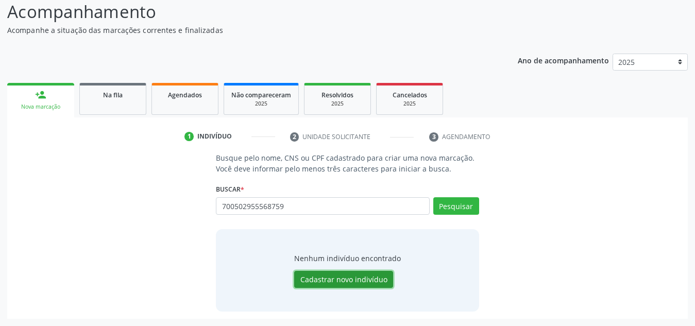
click at [355, 271] on button "Cadastrar novo indivíduo" at bounding box center [343, 280] width 99 height 18
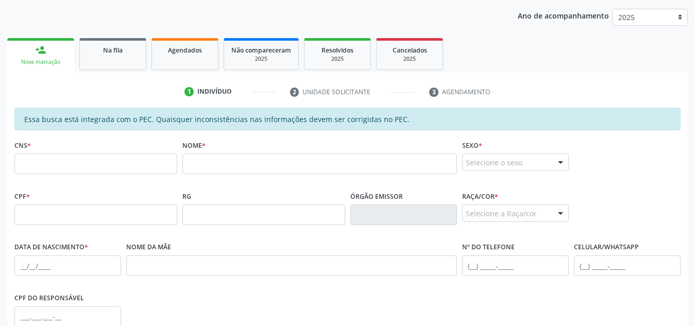
scroll to position [131, 0]
click at [161, 162] on input "text" at bounding box center [95, 163] width 163 height 21
paste input "700 5029 5556 8759"
type input "700 5029 5556 8759"
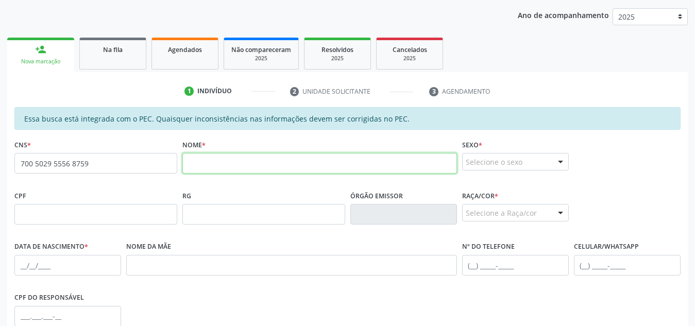
click at [253, 157] on input "text" at bounding box center [319, 163] width 275 height 21
type input "HORMINDA CAVALCANTE DE LIMA NETA"
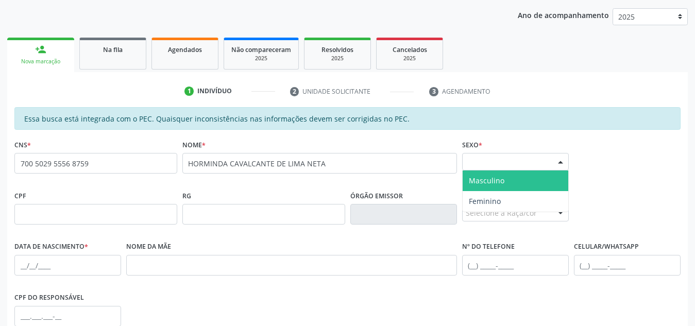
click at [505, 163] on div "Selecione o sexo" at bounding box center [515, 162] width 107 height 18
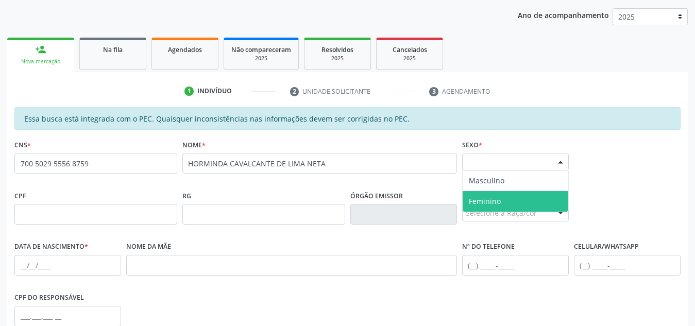
click at [499, 199] on span "Feminino" at bounding box center [485, 201] width 32 height 10
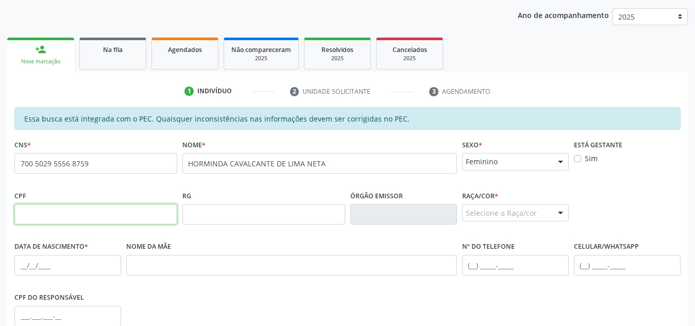
click at [125, 214] on input "text" at bounding box center [95, 214] width 163 height 21
paste input "134.401.494-12"
type input "134.401.494-12"
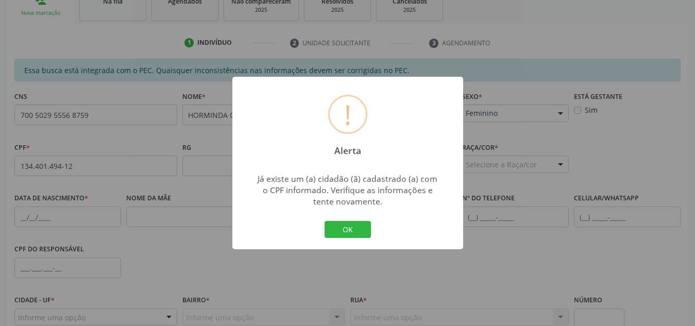
scroll to position [180, 0]
click at [354, 227] on button "OK" at bounding box center [348, 230] width 46 height 18
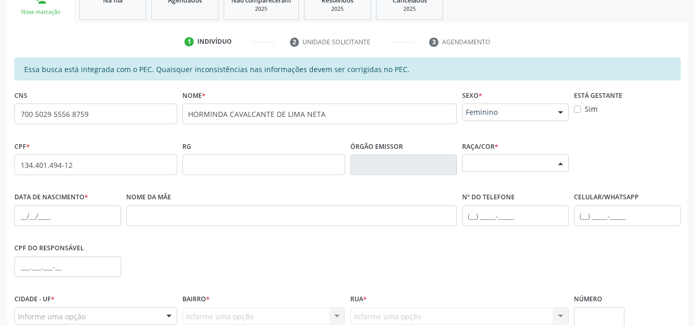
click at [510, 167] on div "Selecione a Raça/cor" at bounding box center [515, 164] width 107 height 18
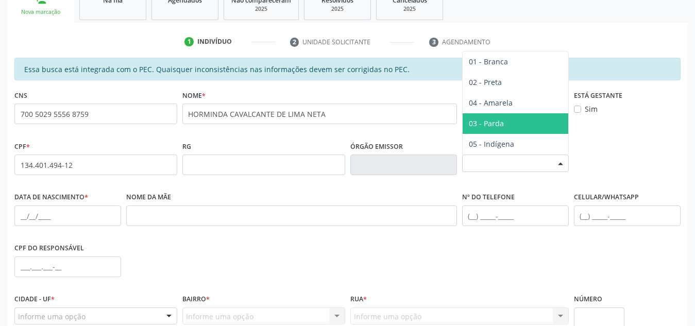
click at [519, 158] on div "Selecione a Raça/cor" at bounding box center [515, 164] width 107 height 18
click at [506, 127] on span "03 - Parda" at bounding box center [516, 123] width 106 height 21
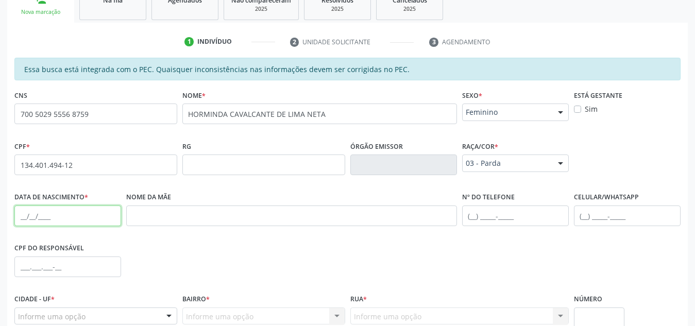
click at [83, 210] on input "text" at bounding box center [67, 216] width 107 height 21
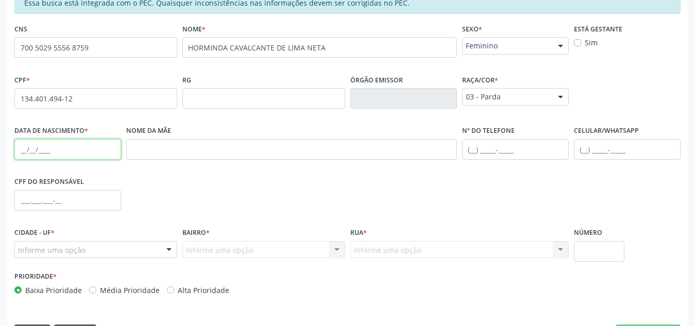
scroll to position [247, 0]
type input "1"
type input "[DATE]"
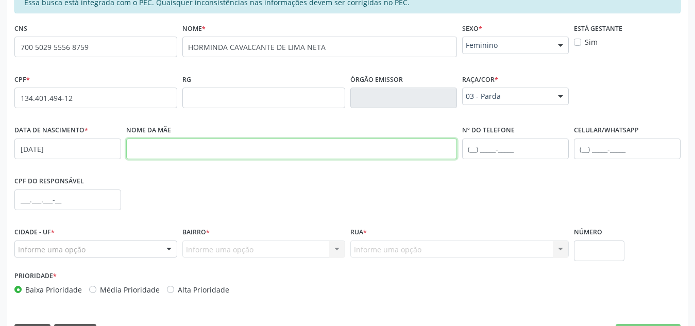
click at [407, 144] on input "text" at bounding box center [291, 149] width 331 height 21
type input "S"
type input "-"
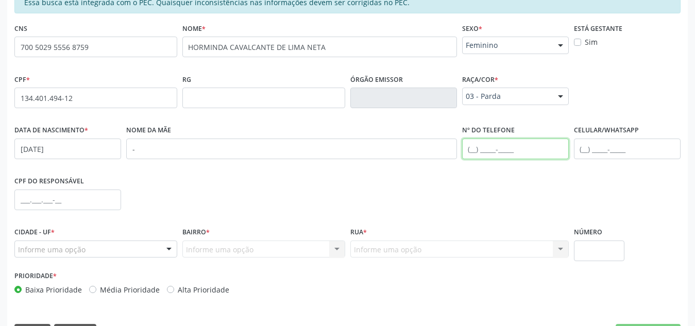
click at [493, 143] on input "text" at bounding box center [515, 149] width 107 height 21
type input "("
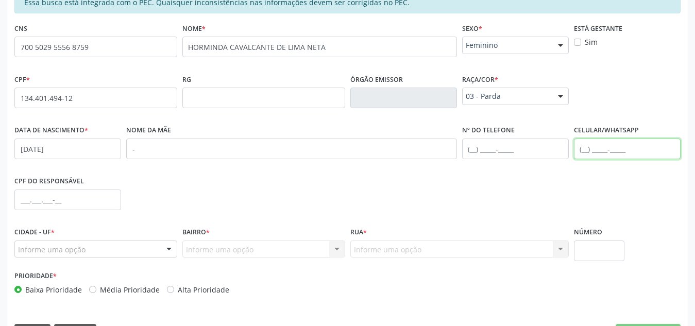
click at [590, 154] on input "text" at bounding box center [627, 149] width 107 height 21
type input "[PHONE_NUMBER]"
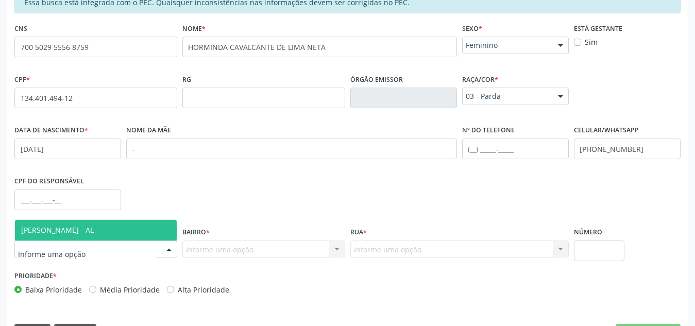
click at [139, 251] on div at bounding box center [95, 250] width 163 height 18
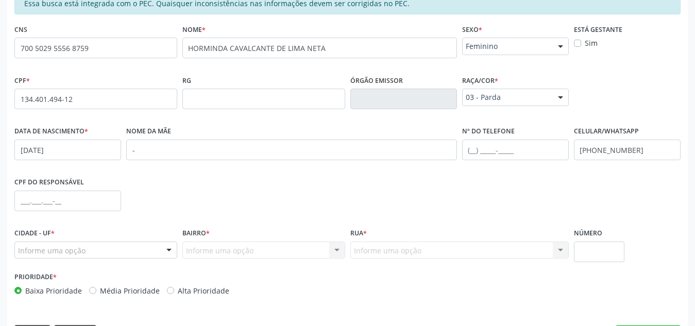
scroll to position [277, 0]
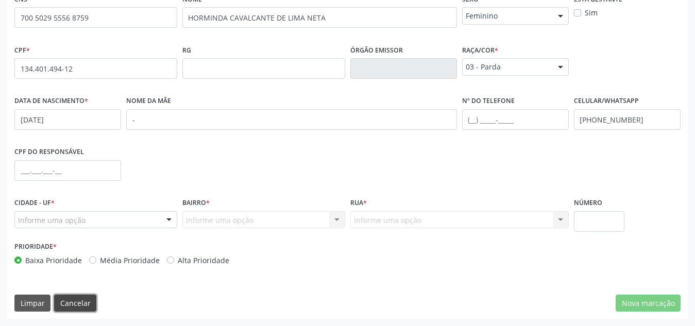
click at [77, 302] on button "Cancelar" at bounding box center [75, 304] width 42 height 18
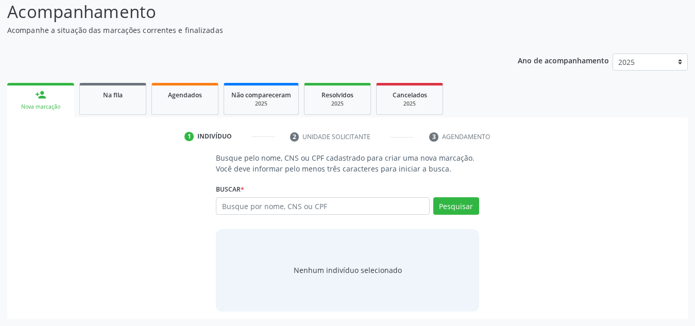
scroll to position [86, 0]
